Goal: Information Seeking & Learning: Learn about a topic

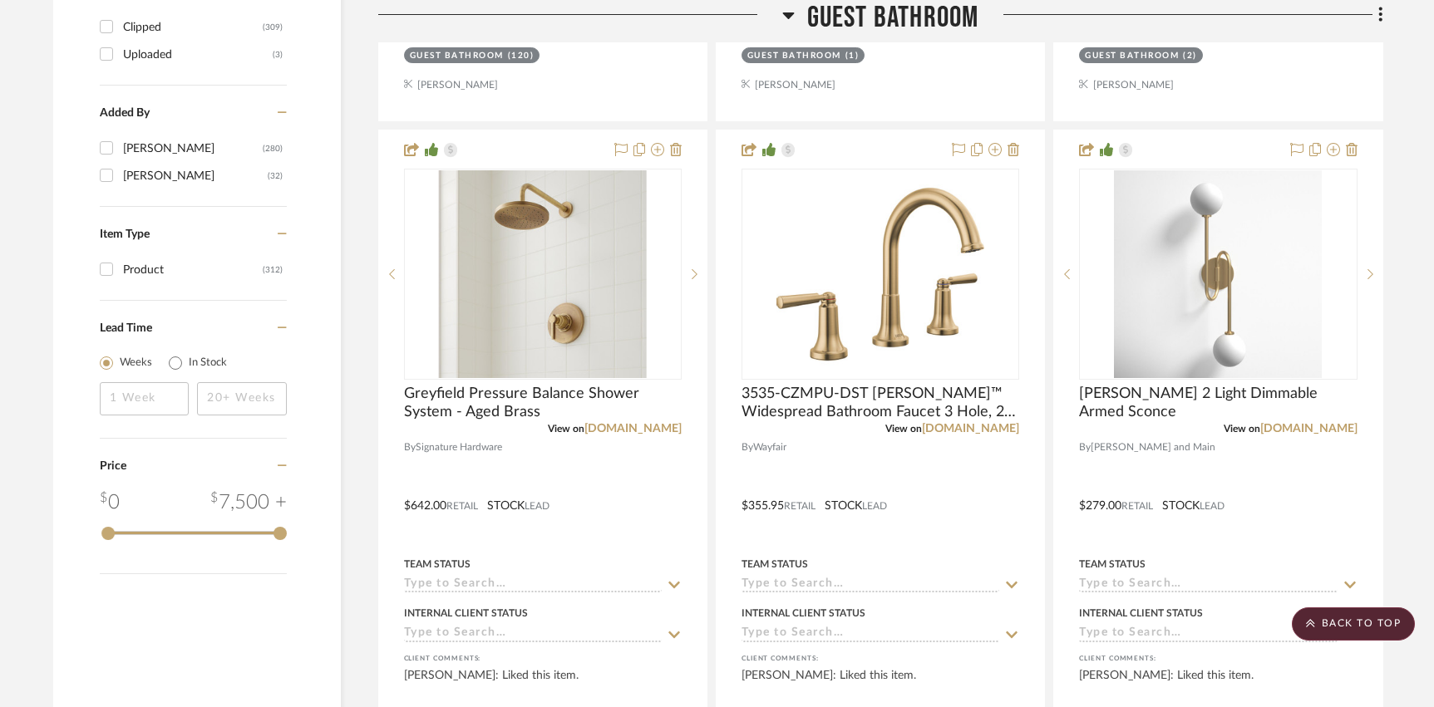
click at [912, 11] on span "Guest Bathroom" at bounding box center [893, 18] width 172 height 36
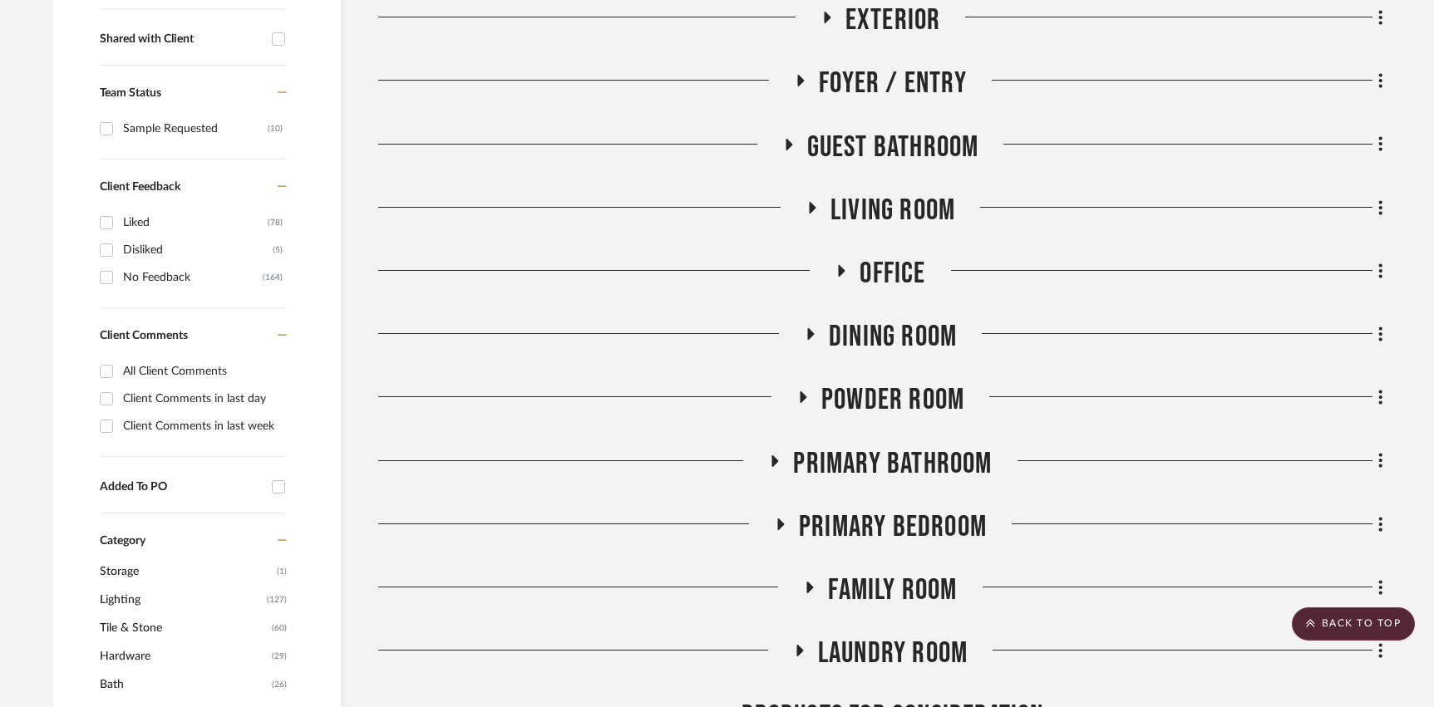
scroll to position [558, 0]
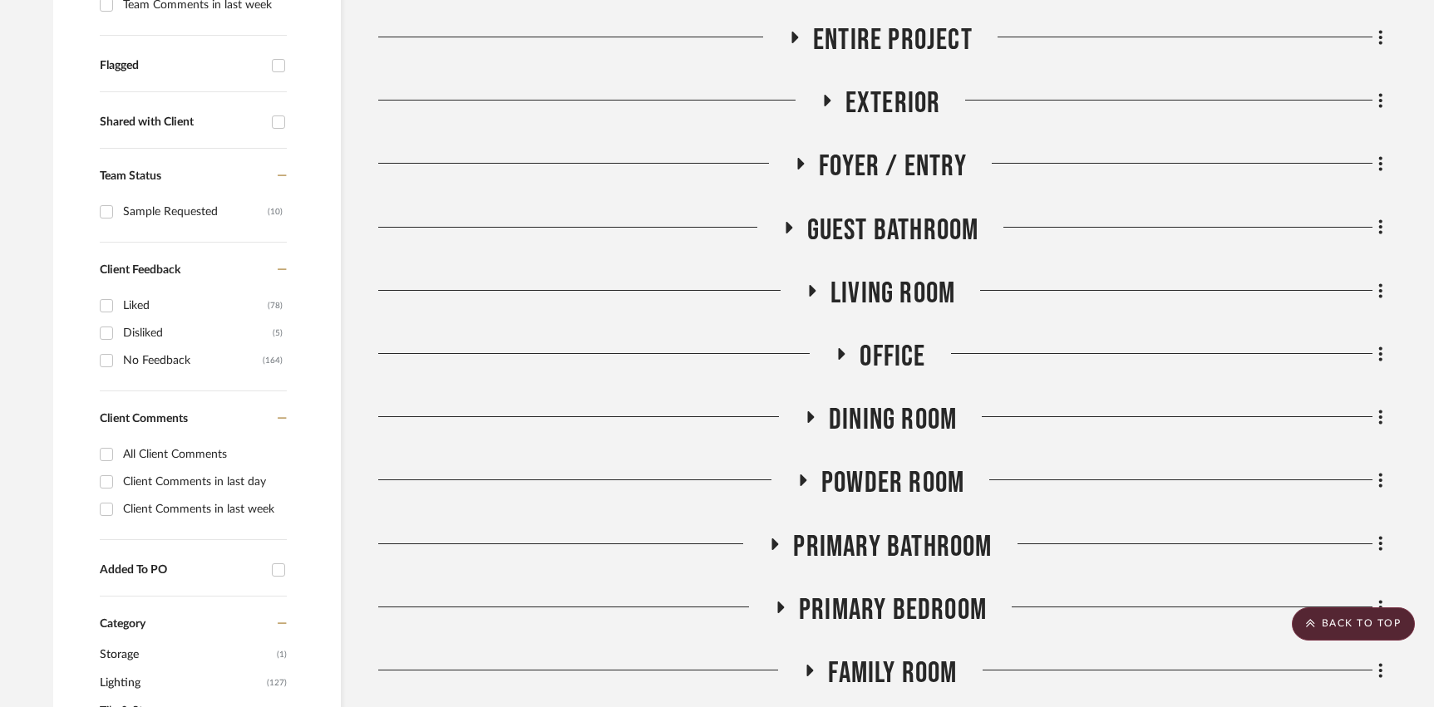
click at [907, 484] on span "Powder Room" at bounding box center [892, 484] width 143 height 36
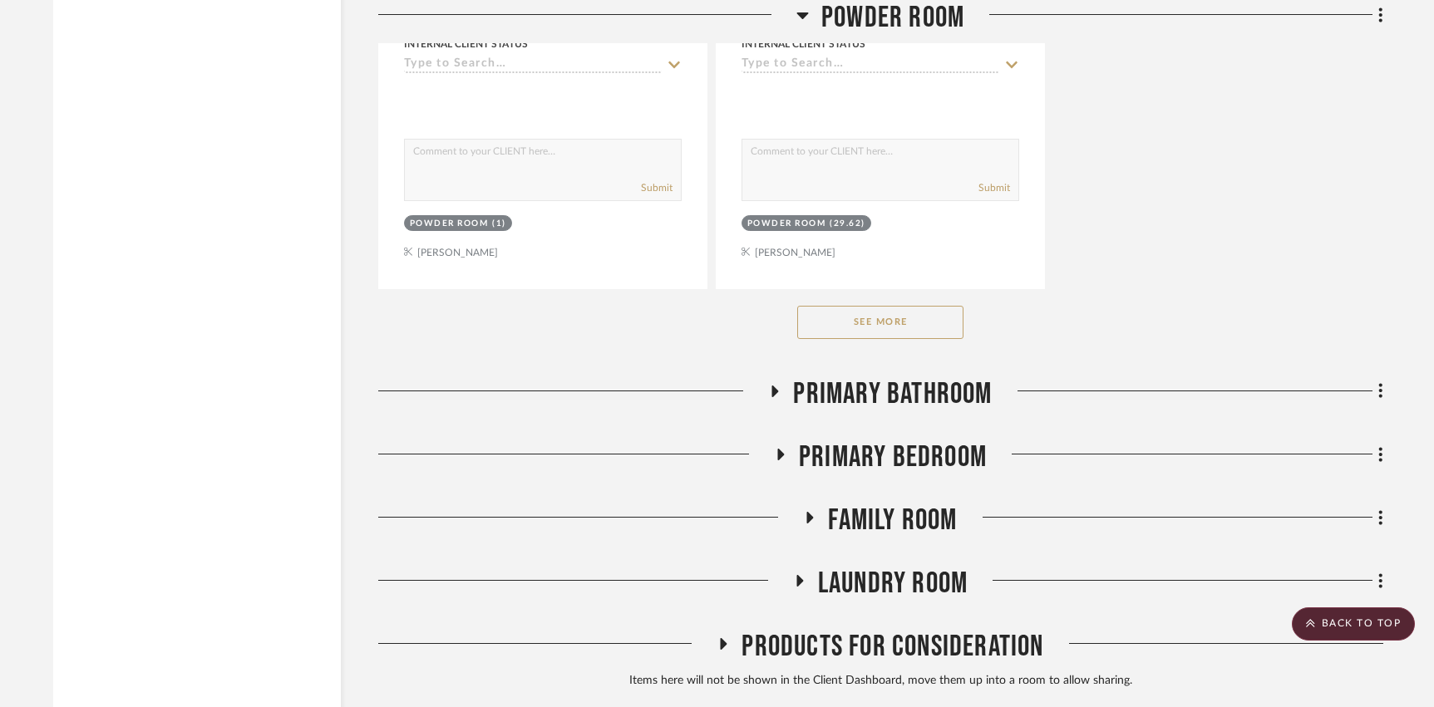
scroll to position [3008, 0]
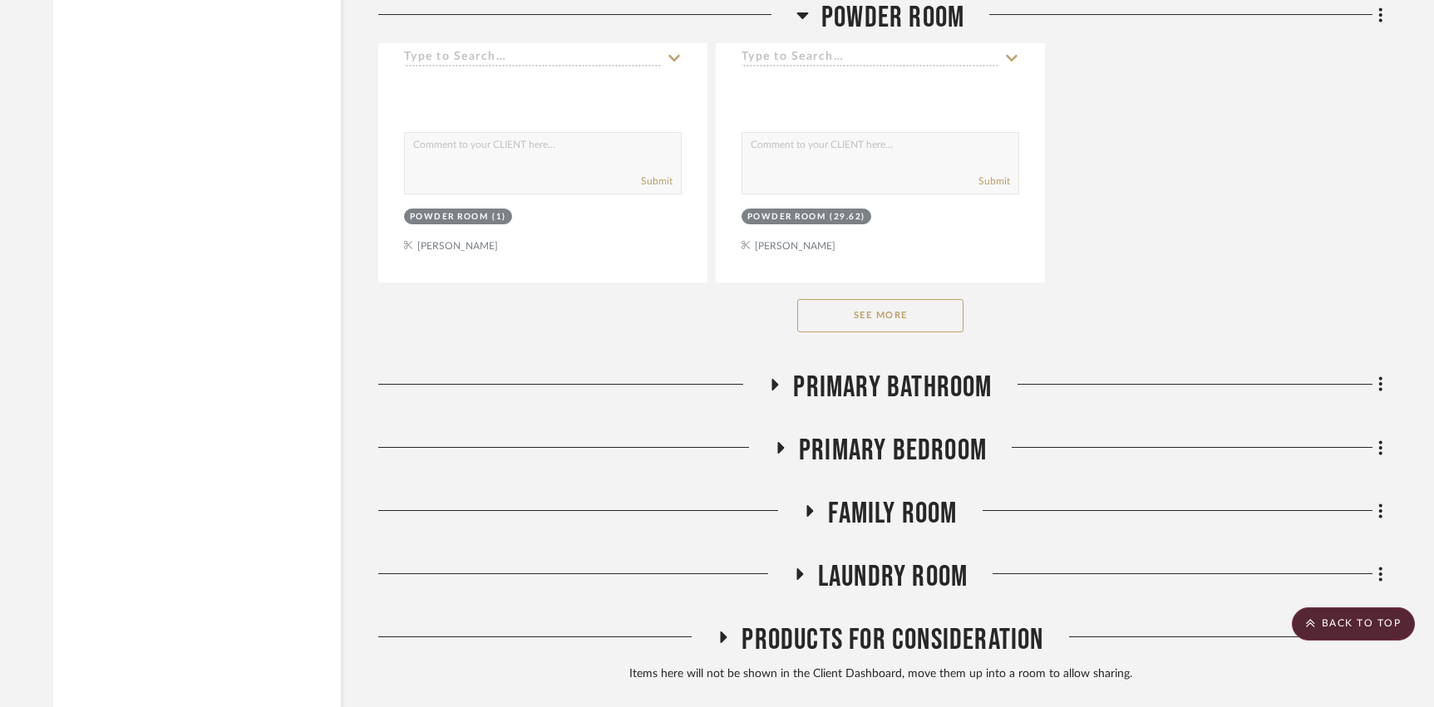
click at [891, 304] on button "See More" at bounding box center [880, 315] width 166 height 33
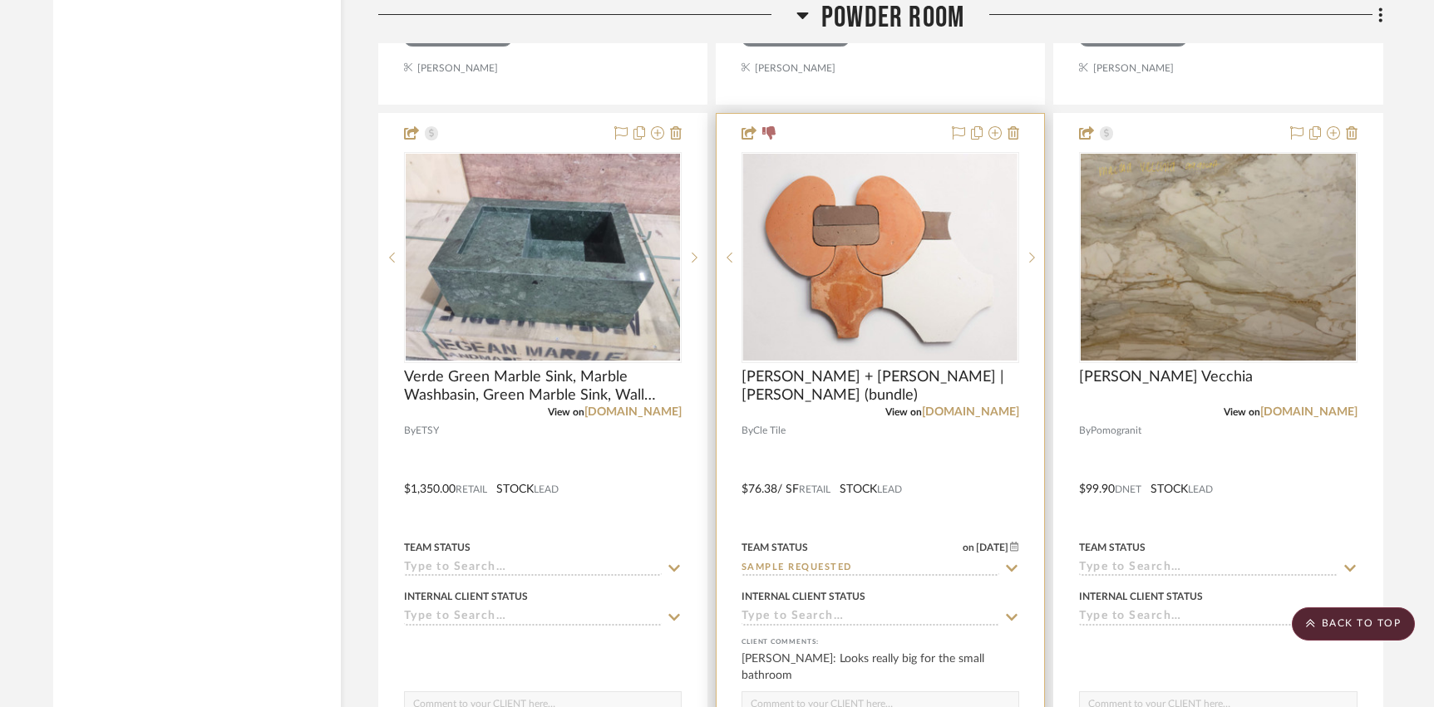
scroll to position [3899, 0]
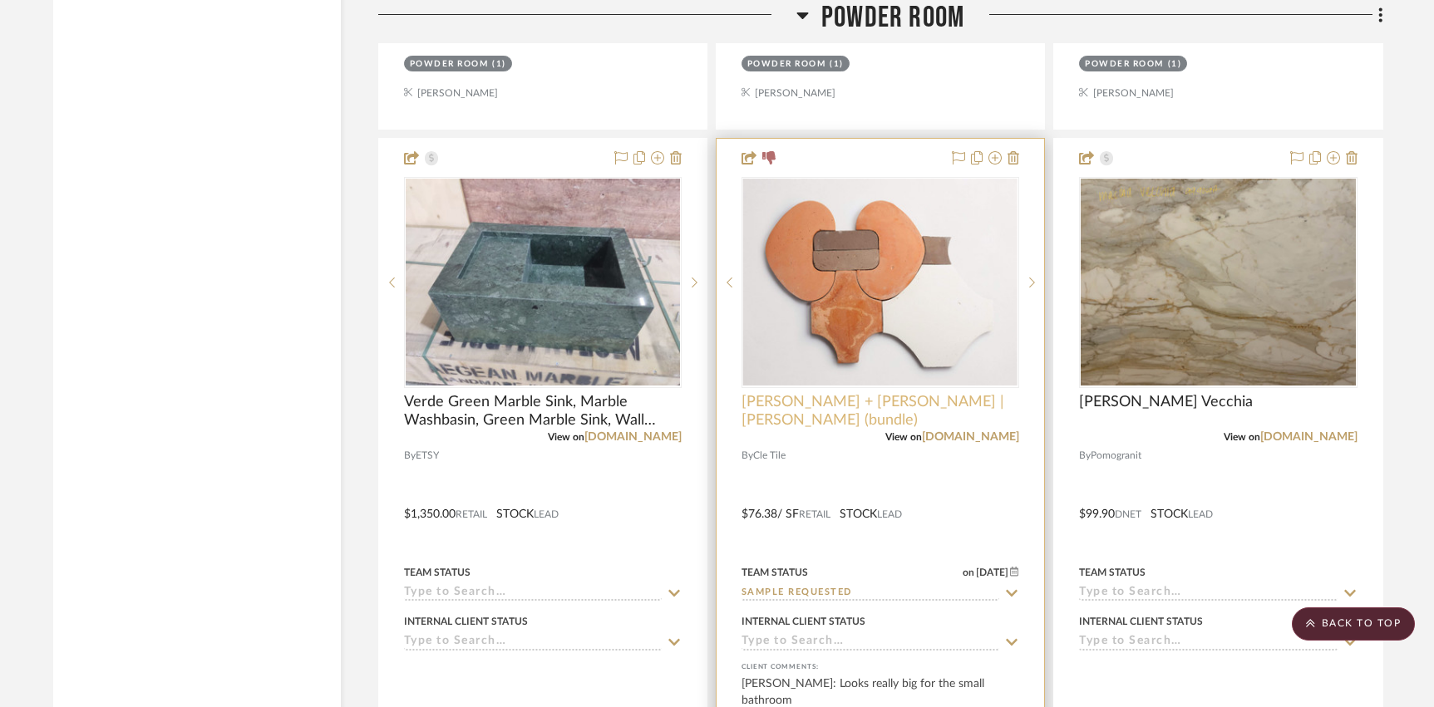
drag, startPoint x: 746, startPoint y: 400, endPoint x: 767, endPoint y: 389, distance: 24.2
drag, startPoint x: 742, startPoint y: 392, endPoint x: 766, endPoint y: 386, distance: 25.8
click at [881, 421] on project-item-tile "[PERSON_NAME] + [PERSON_NAME] | [PERSON_NAME] capriccio (bundle) View on [DOMAI…" at bounding box center [880, 502] width 329 height 729
click at [881, 430] on div "View on [DOMAIN_NAME]" at bounding box center [881, 437] width 278 height 15
click at [828, 333] on img "0" at bounding box center [880, 282] width 274 height 206
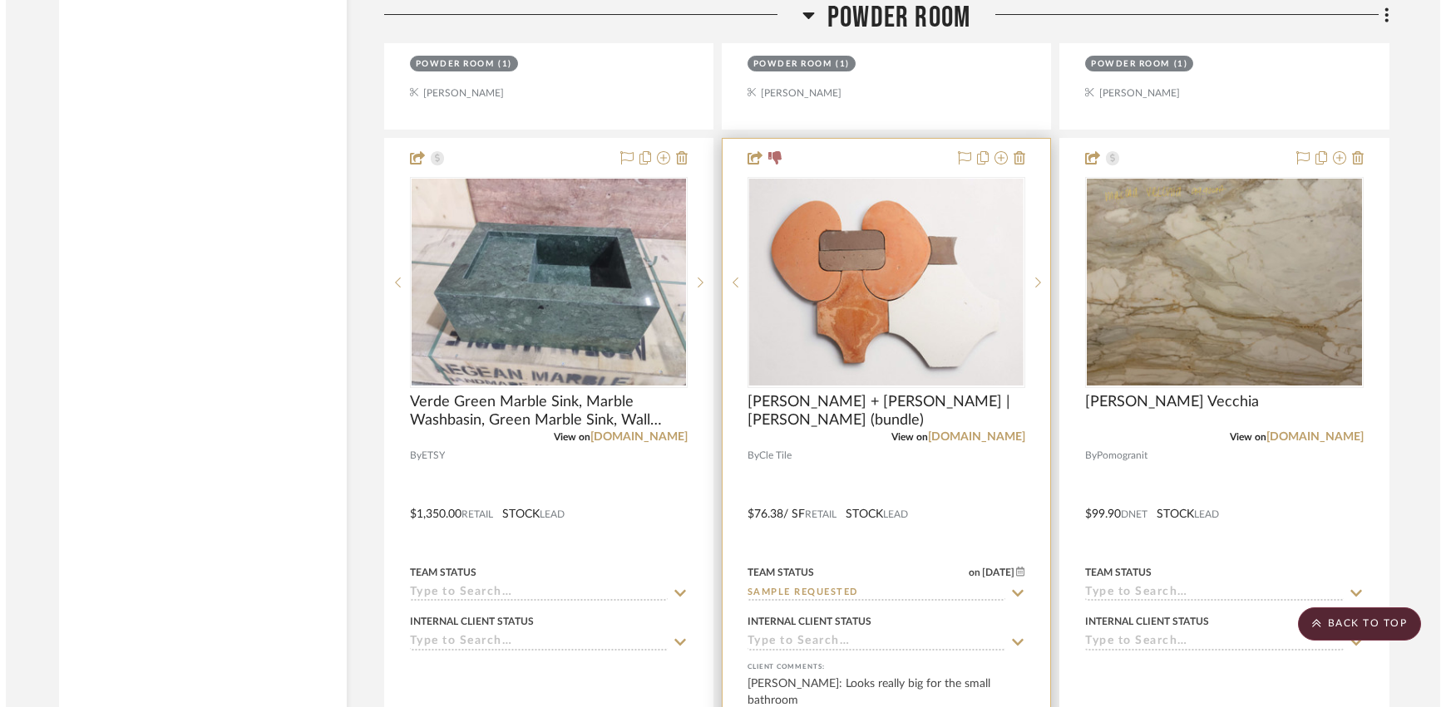
scroll to position [0, 0]
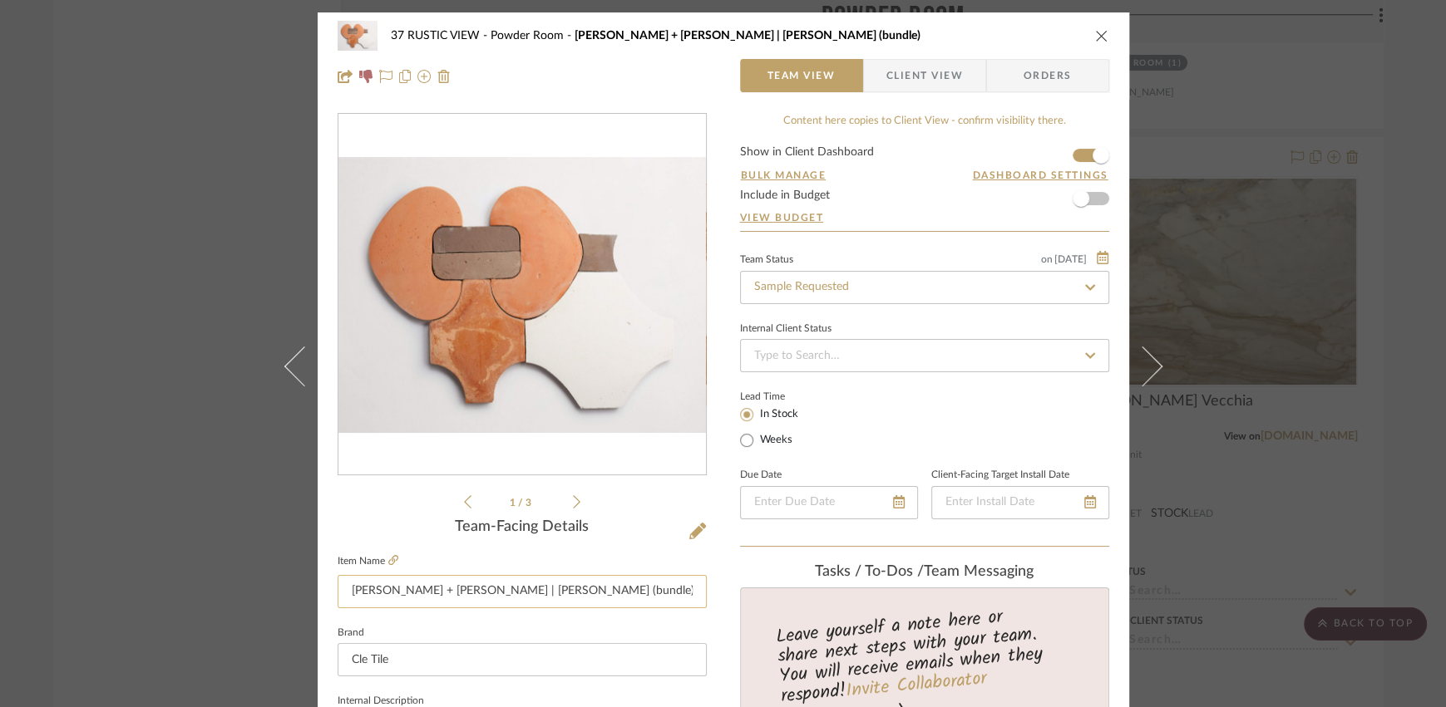
click at [501, 590] on input "[PERSON_NAME] + [PERSON_NAME] | [PERSON_NAME] (bundle)" at bounding box center [522, 591] width 369 height 33
drag, startPoint x: 348, startPoint y: 590, endPoint x: 671, endPoint y: 589, distance: 322.5
click at [671, 589] on input "[PERSON_NAME] + [PERSON_NAME] | [PERSON_NAME] (bundle)" at bounding box center [522, 591] width 369 height 33
drag, startPoint x: 339, startPoint y: 593, endPoint x: 690, endPoint y: 601, distance: 350.9
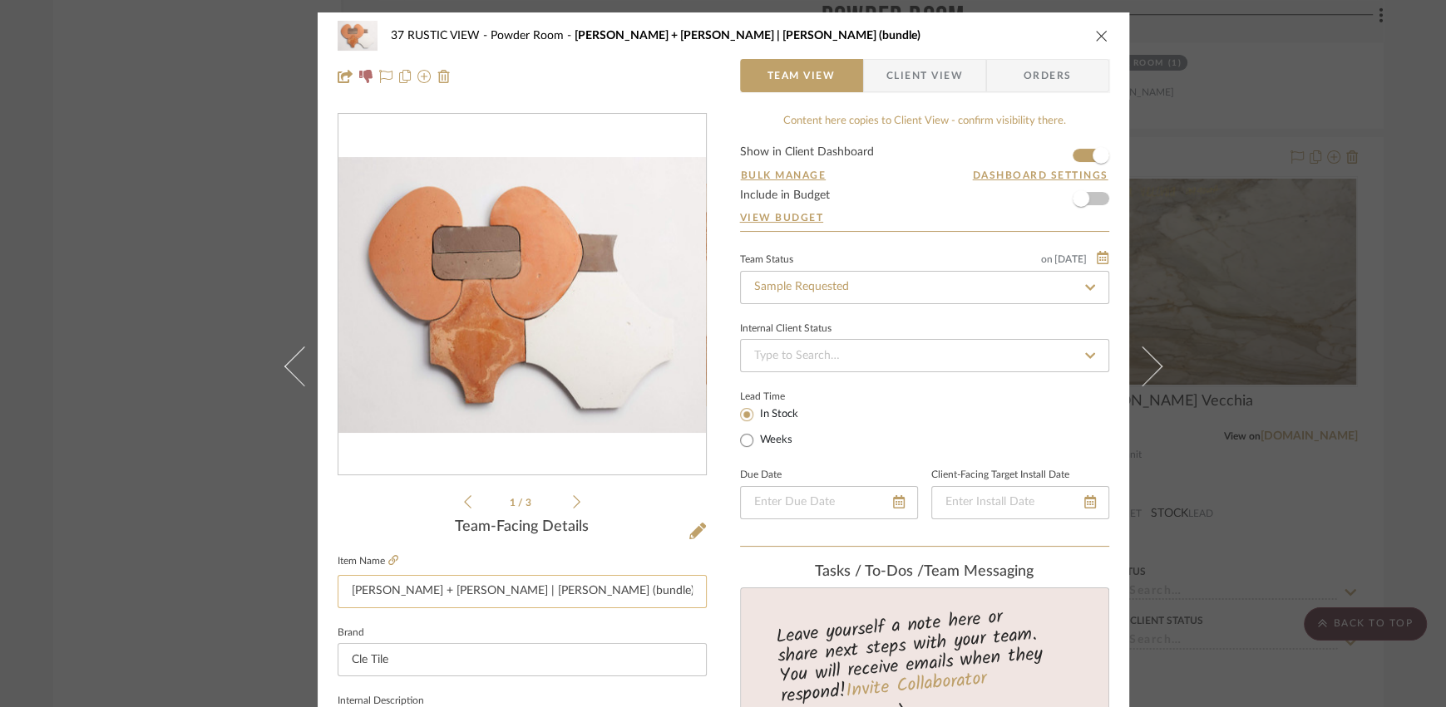
click at [690, 601] on input "[PERSON_NAME] + [PERSON_NAME] | [PERSON_NAME] (bundle)" at bounding box center [522, 591] width 369 height 33
click at [1099, 31] on icon "close" at bounding box center [1101, 35] width 13 height 13
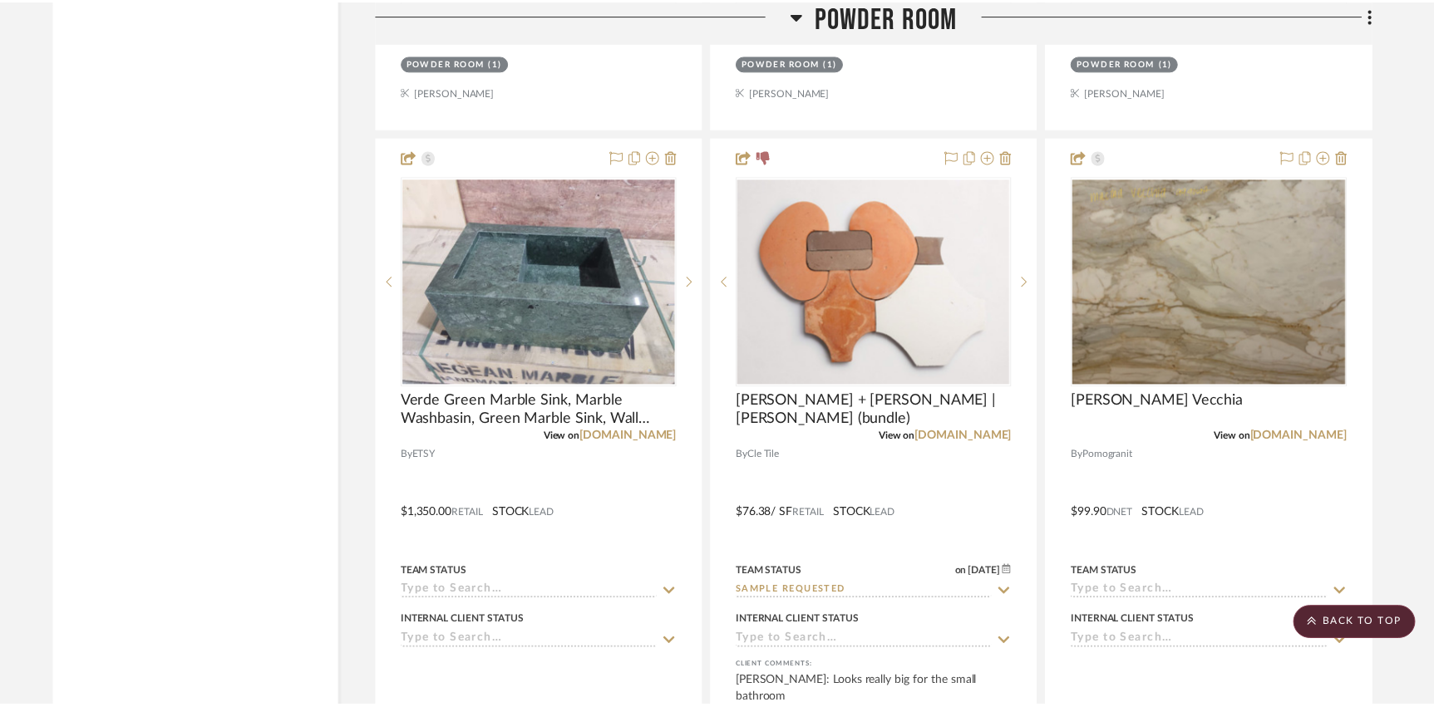
scroll to position [3899, 0]
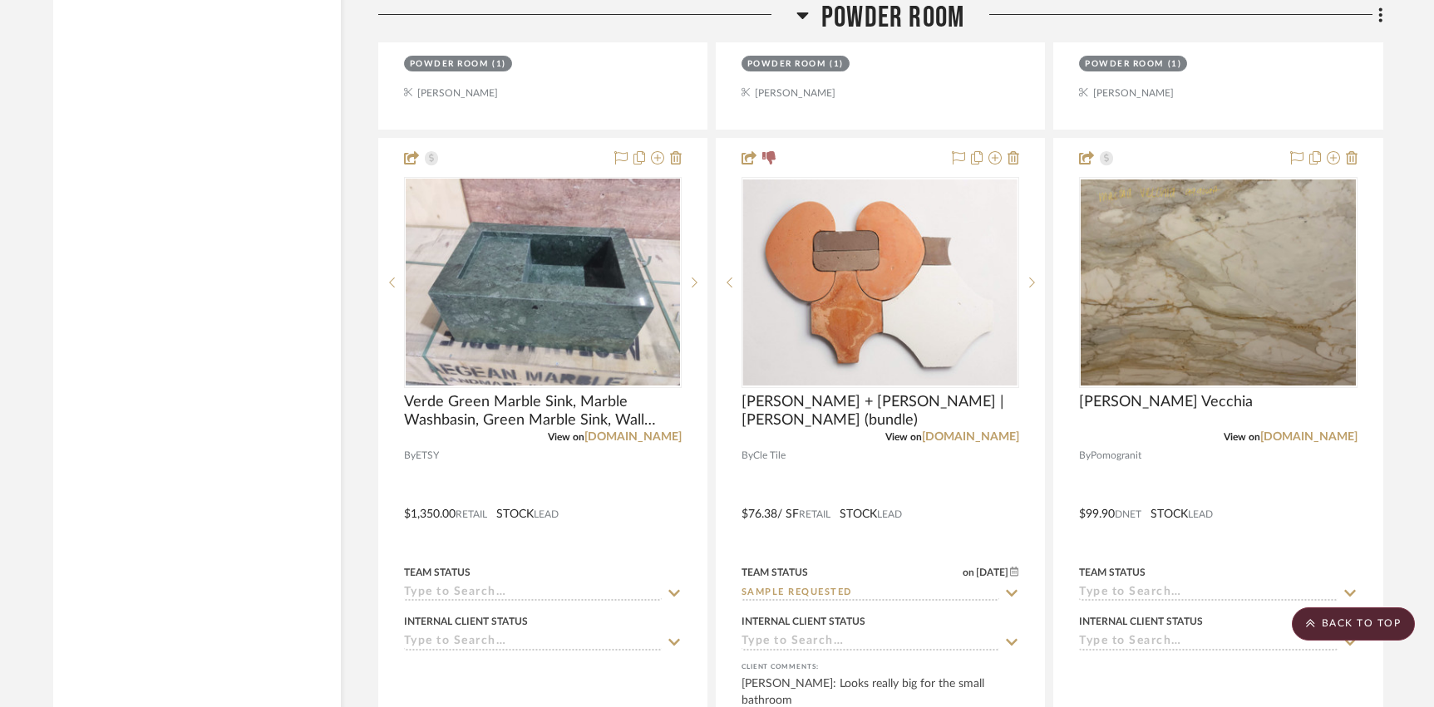
click at [1097, 34] on div at bounding box center [1173, 21] width 418 height 42
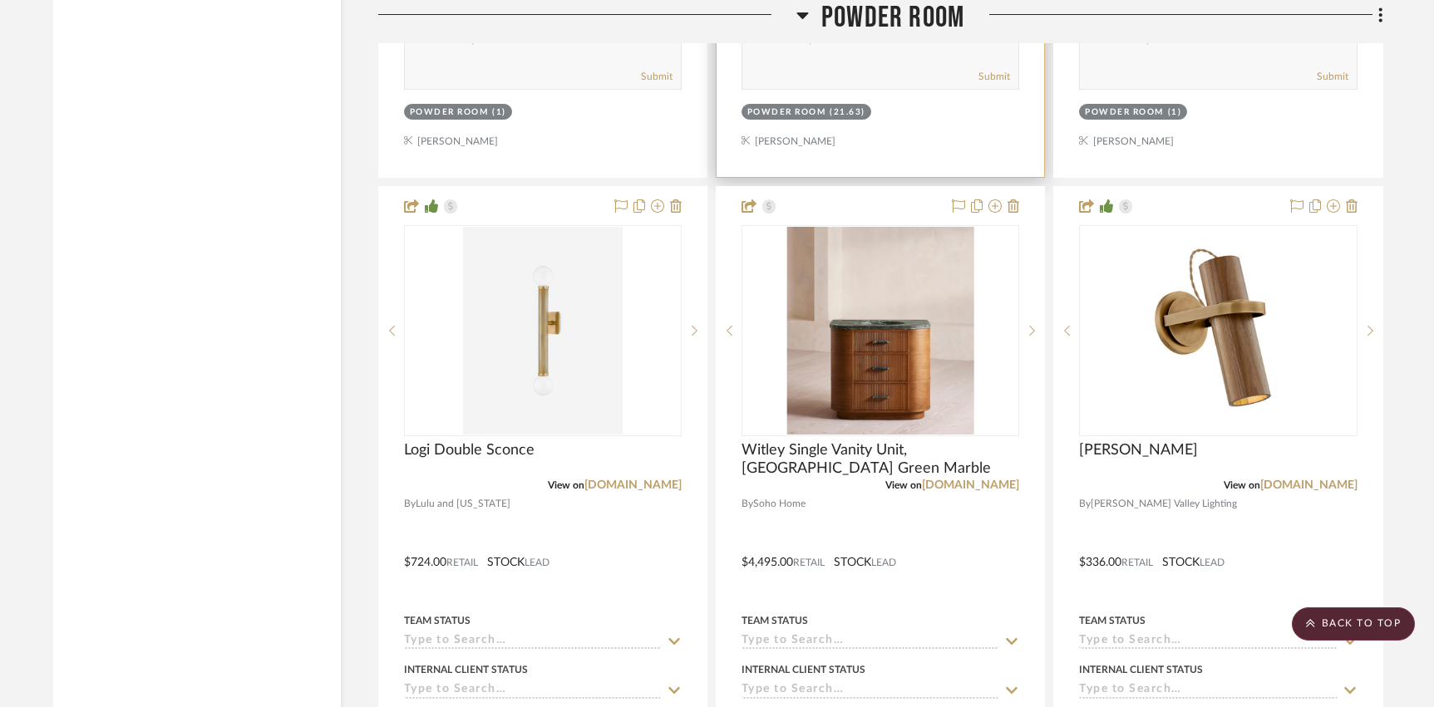
scroll to position [4612, 0]
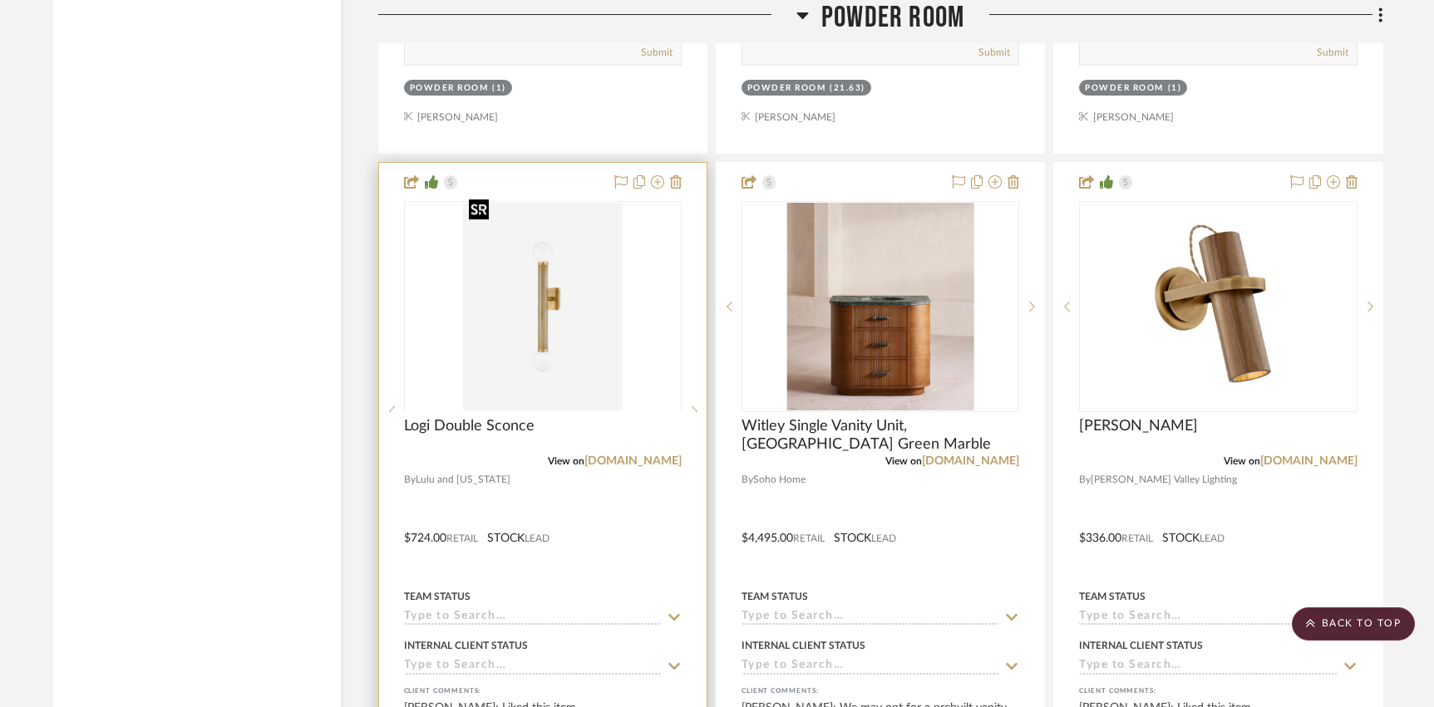
click at [555, 342] on div at bounding box center [543, 411] width 278 height 421
click at [642, 456] on link "[DOMAIN_NAME]" at bounding box center [632, 462] width 97 height 12
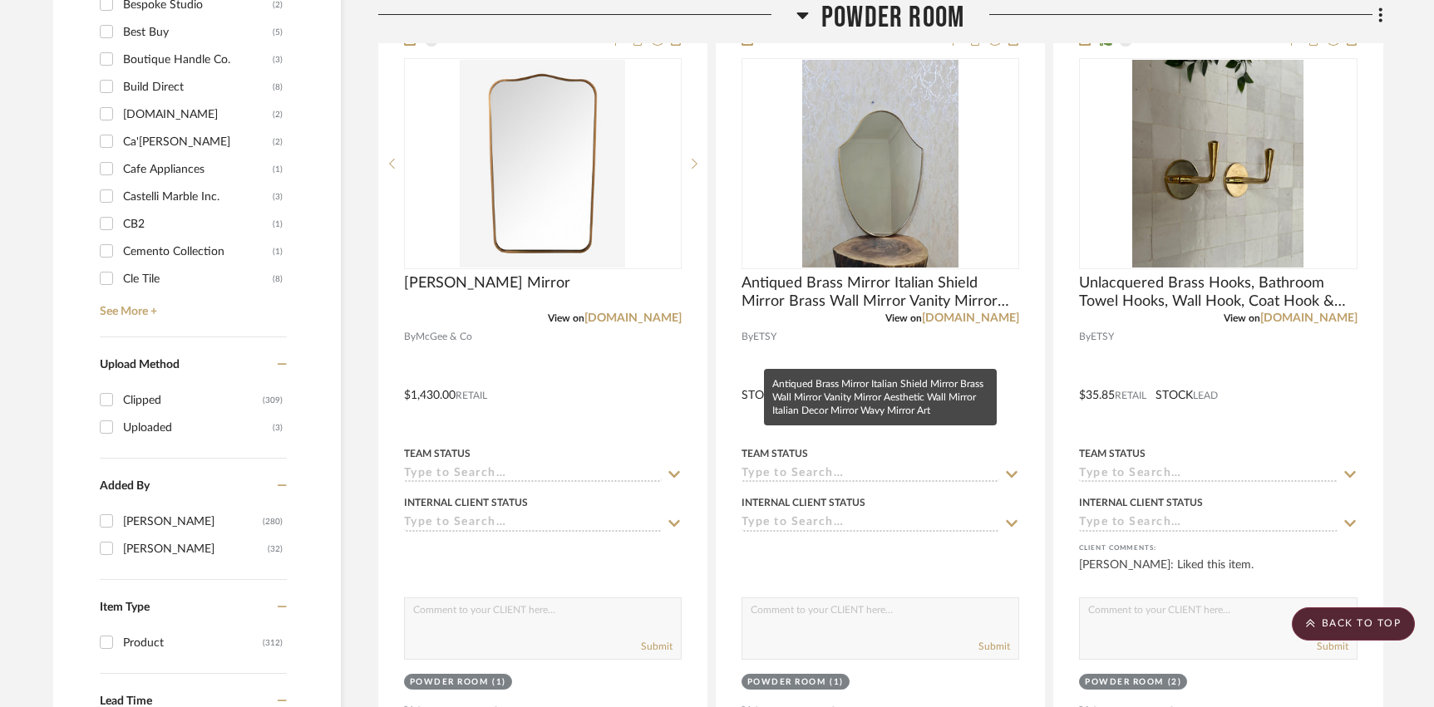
scroll to position [1819, 0]
